Goal: Information Seeking & Learning: Check status

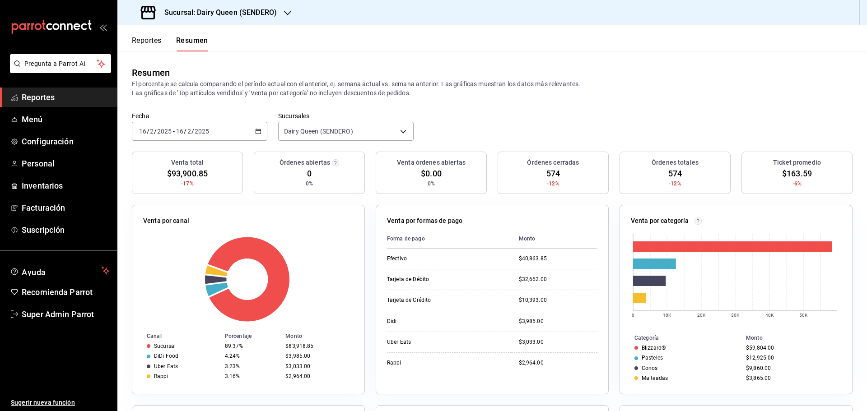
click at [50, 99] on span "Reportes" at bounding box center [66, 97] width 88 height 12
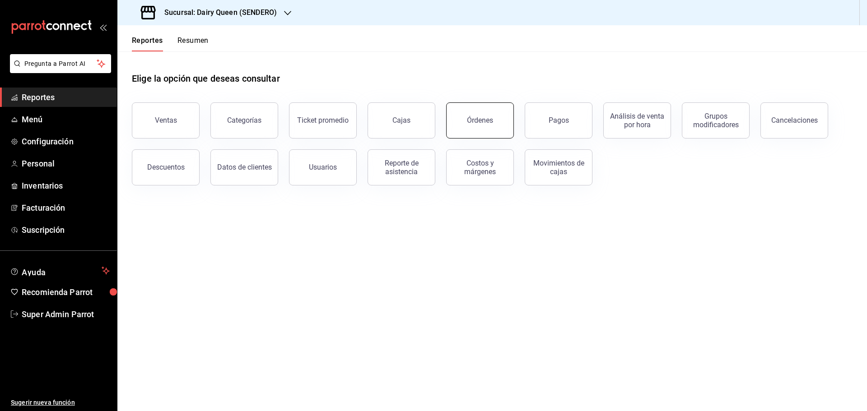
click at [476, 123] on div "Órdenes" at bounding box center [480, 120] width 26 height 9
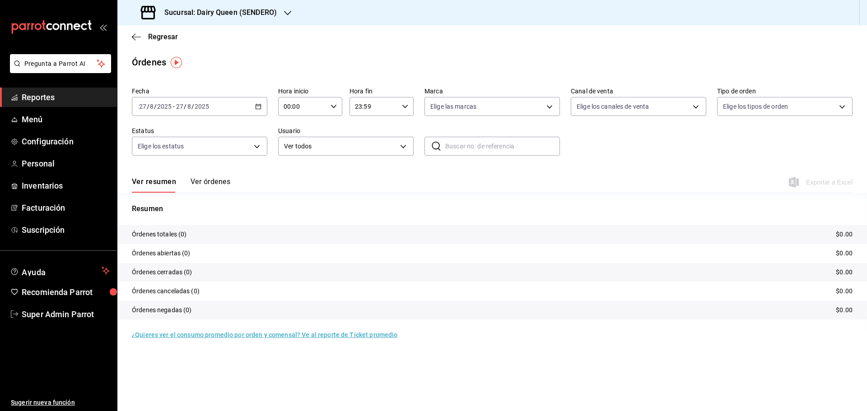
click at [208, 18] on div "Sucursal: Dairy Queen (SENDERO)" at bounding box center [210, 12] width 170 height 25
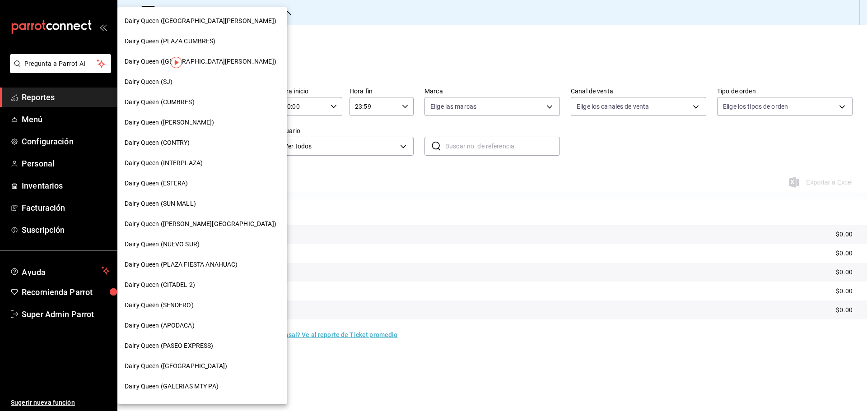
click at [175, 145] on span "Dairy Queen (CONTRY)" at bounding box center [157, 142] width 65 height 9
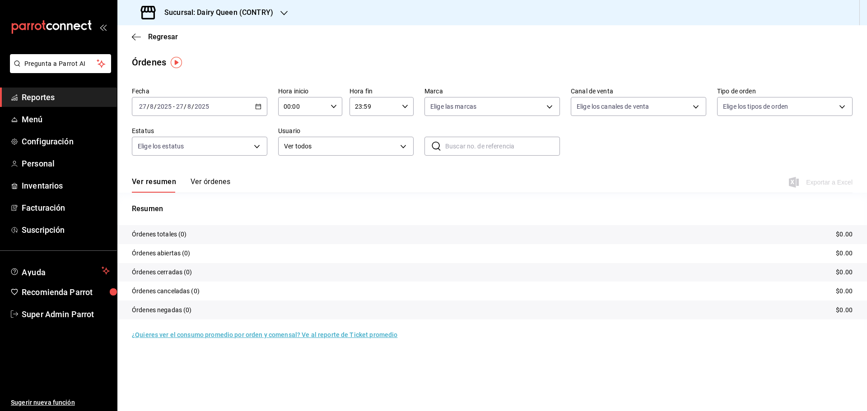
click at [211, 103] on div "2025-08-27 27 / 8 / 2025 - 2025-08-27 27 / 8 / 2025" at bounding box center [199, 106] width 135 height 19
click at [162, 238] on span "Rango de fechas" at bounding box center [174, 235] width 70 height 9
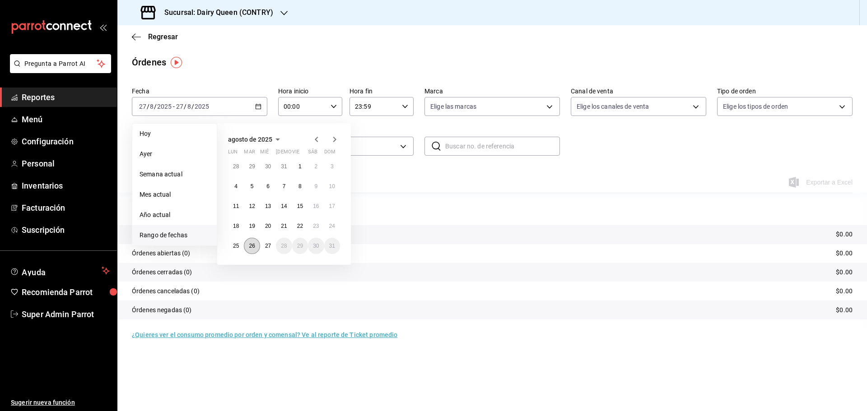
click at [252, 243] on abbr "26" at bounding box center [252, 246] width 6 height 6
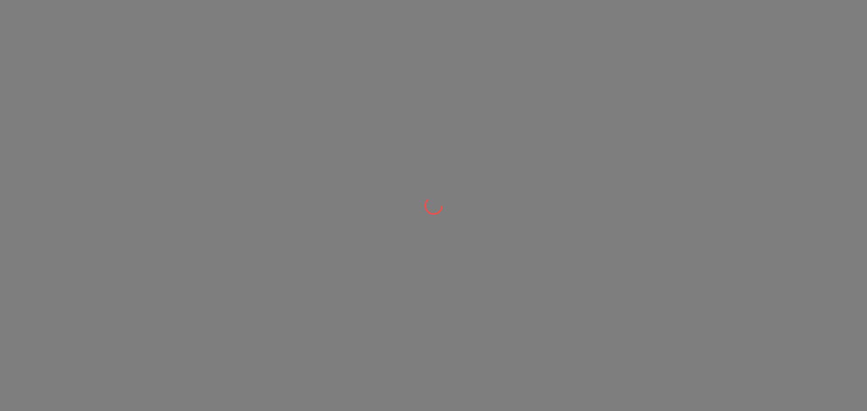
click at [126, 55] on div at bounding box center [433, 205] width 867 height 411
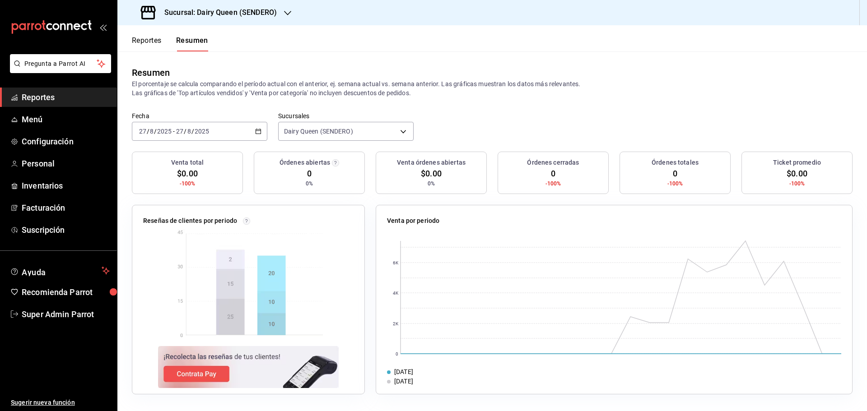
click at [58, 103] on link "Reportes" at bounding box center [58, 97] width 117 height 19
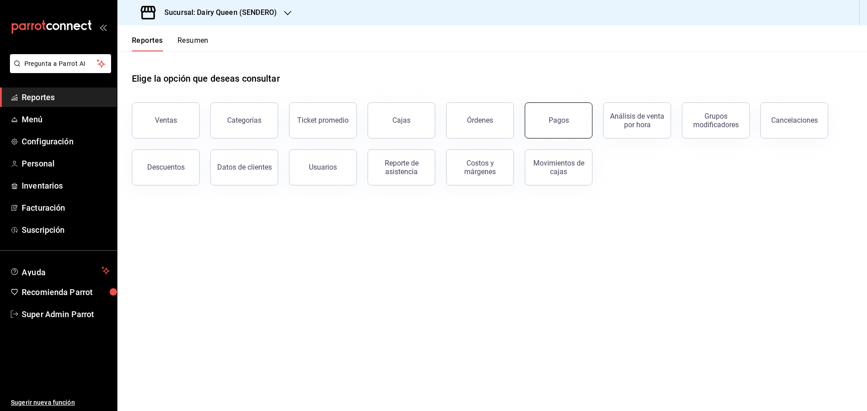
click at [559, 117] on div "Pagos" at bounding box center [558, 120] width 20 height 9
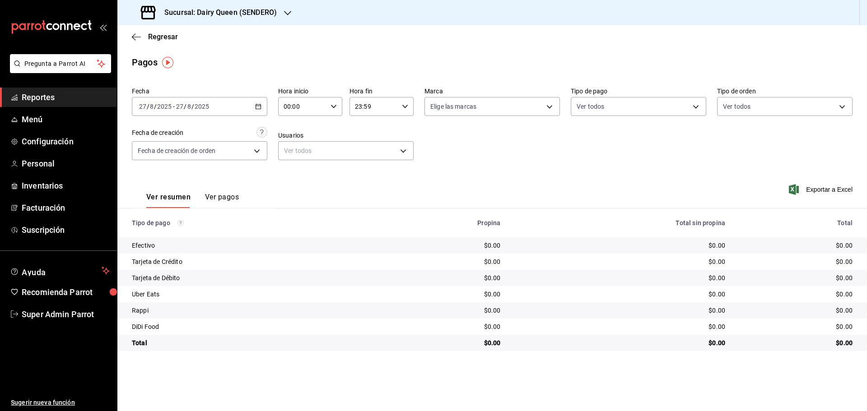
click at [269, 7] on div "Sucursal: Dairy Queen (SENDERO)" at bounding box center [210, 12] width 170 height 25
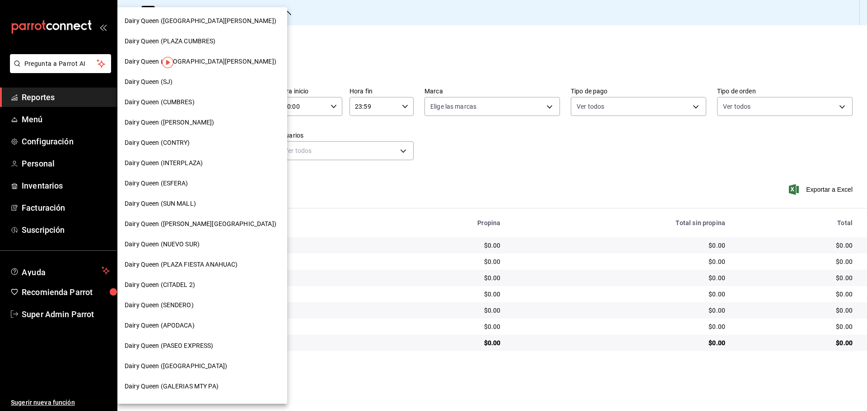
click at [185, 140] on span "Dairy Queen (CONTRY)" at bounding box center [157, 142] width 65 height 9
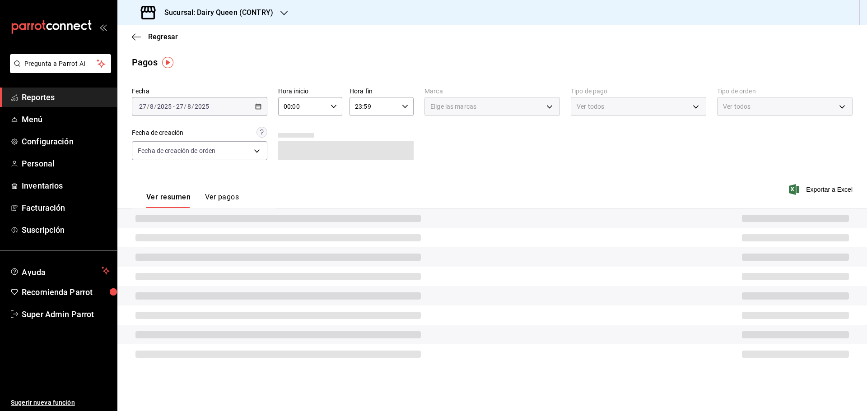
click at [186, 9] on h3 "Sucursal: Dairy Queen (CONTRY)" at bounding box center [215, 12] width 116 height 11
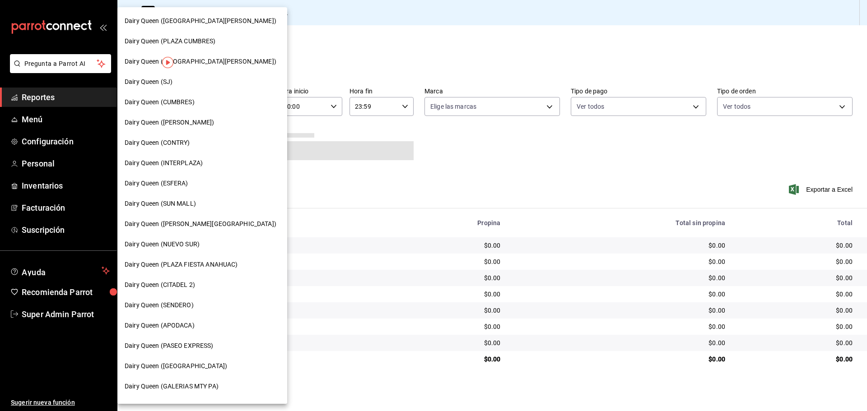
click at [387, 43] on div at bounding box center [433, 205] width 867 height 411
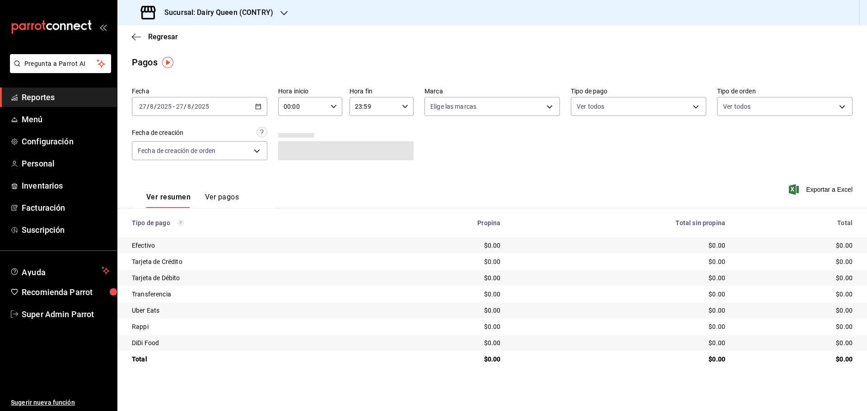
click at [201, 111] on div "2025-08-27 27 / 8 / 2025 - 2025-08-27 27 / 8 / 2025" at bounding box center [199, 106] width 135 height 19
click at [183, 225] on li "Año actual" at bounding box center [174, 215] width 84 height 20
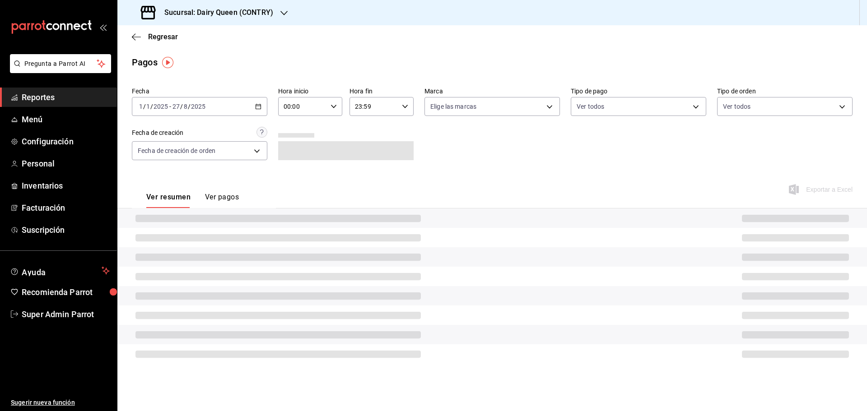
click at [201, 104] on input "2025" at bounding box center [197, 106] width 15 height 7
click at [165, 228] on li "Rango de fechas" at bounding box center [174, 235] width 84 height 20
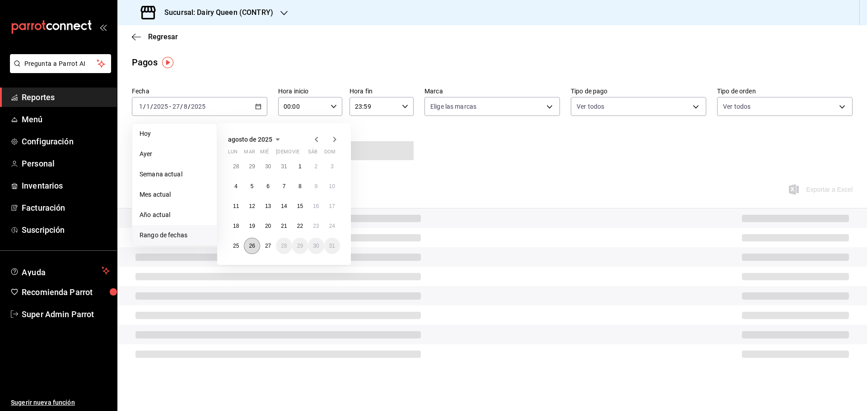
click at [253, 247] on abbr "26" at bounding box center [252, 246] width 6 height 6
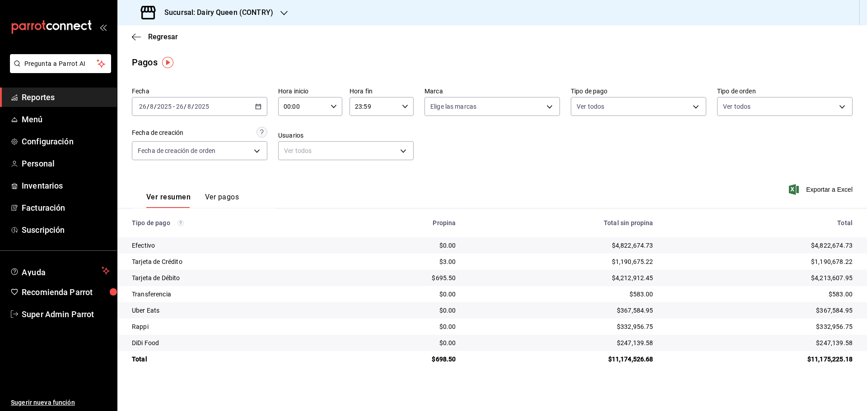
click at [55, 102] on span "Reportes" at bounding box center [66, 97] width 88 height 12
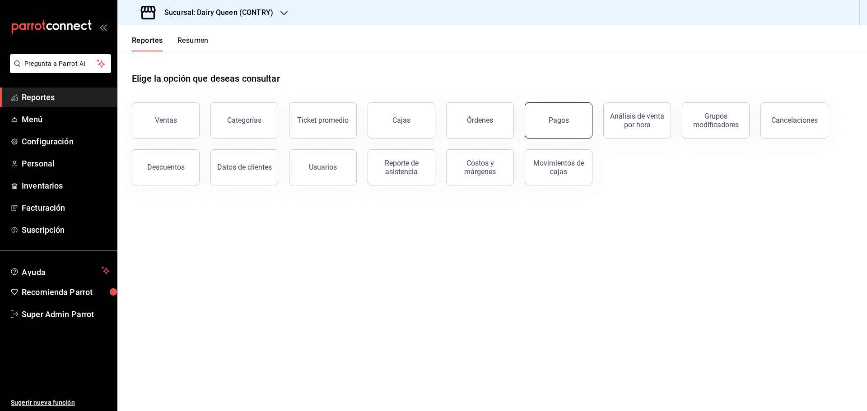
click at [567, 135] on button "Pagos" at bounding box center [559, 120] width 68 height 36
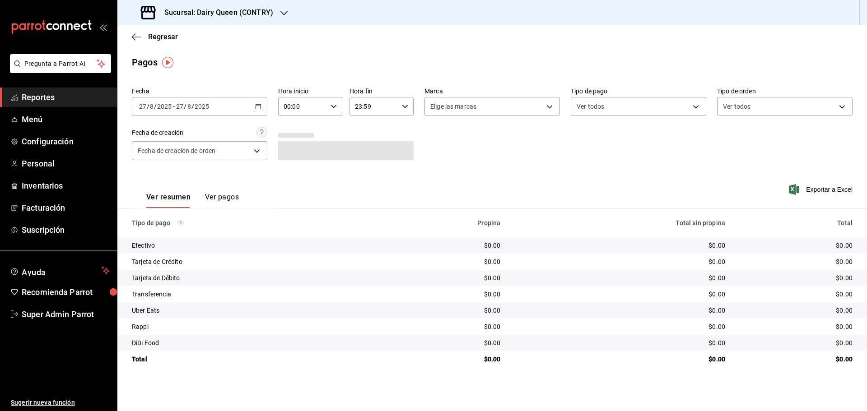
click at [216, 111] on div "2025-08-27 27 / 8 / 2025 - 2025-08-27 27 / 8 / 2025" at bounding box center [199, 106] width 135 height 19
click at [153, 239] on span "Rango de fechas" at bounding box center [174, 235] width 70 height 9
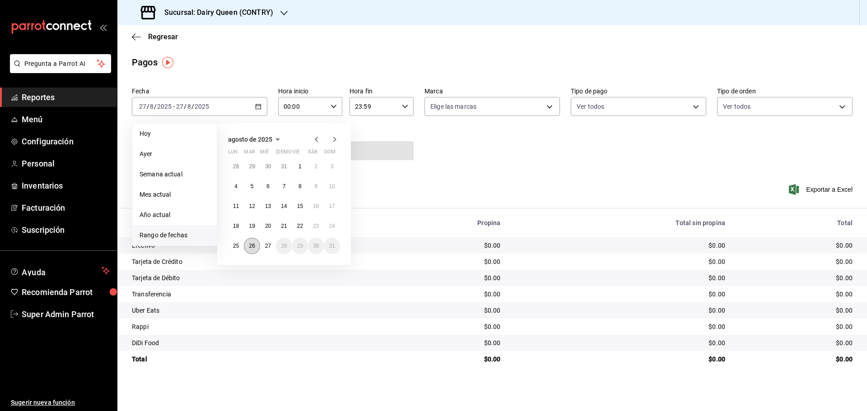
click at [254, 248] on abbr "26" at bounding box center [252, 246] width 6 height 6
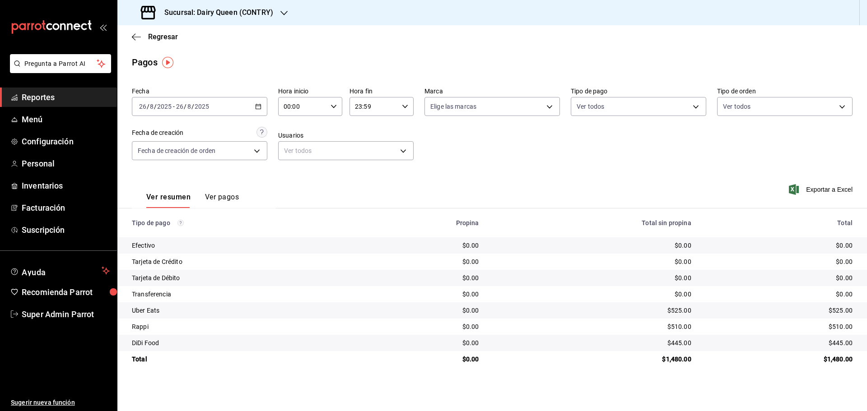
click at [220, 4] on div "Sucursal: Dairy Queen (CONTRY)" at bounding box center [208, 12] width 167 height 25
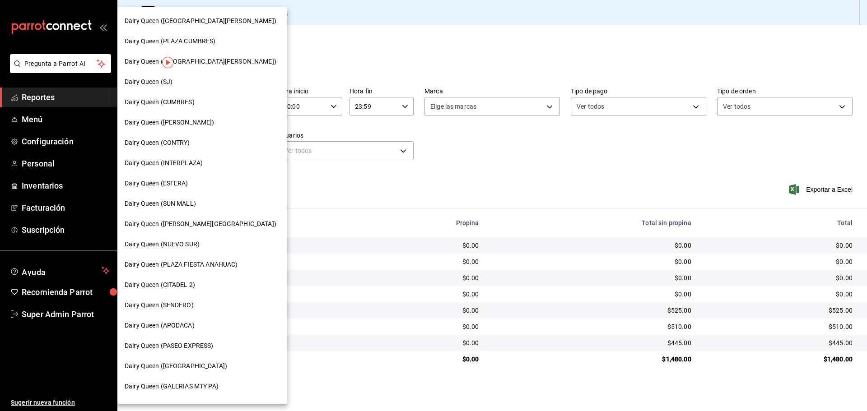
click at [189, 307] on span "Dairy Queen (SENDERO)" at bounding box center [159, 305] width 69 height 9
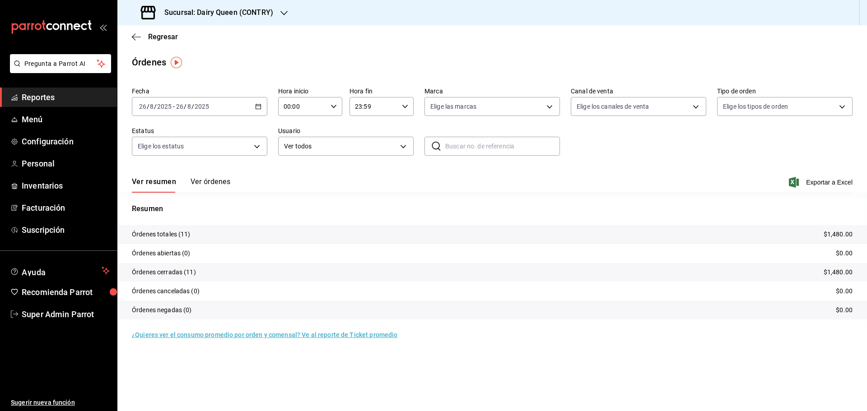
click at [182, 17] on h3 "Sucursal: Dairy Queen (CONTRY)" at bounding box center [215, 12] width 116 height 11
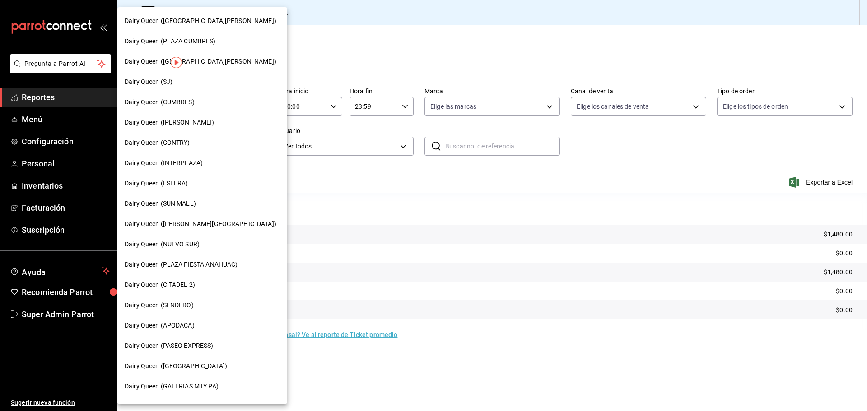
click at [195, 311] on div "Dairy Queen (SENDERO)" at bounding box center [202, 305] width 170 height 20
